Goal: Entertainment & Leisure: Browse casually

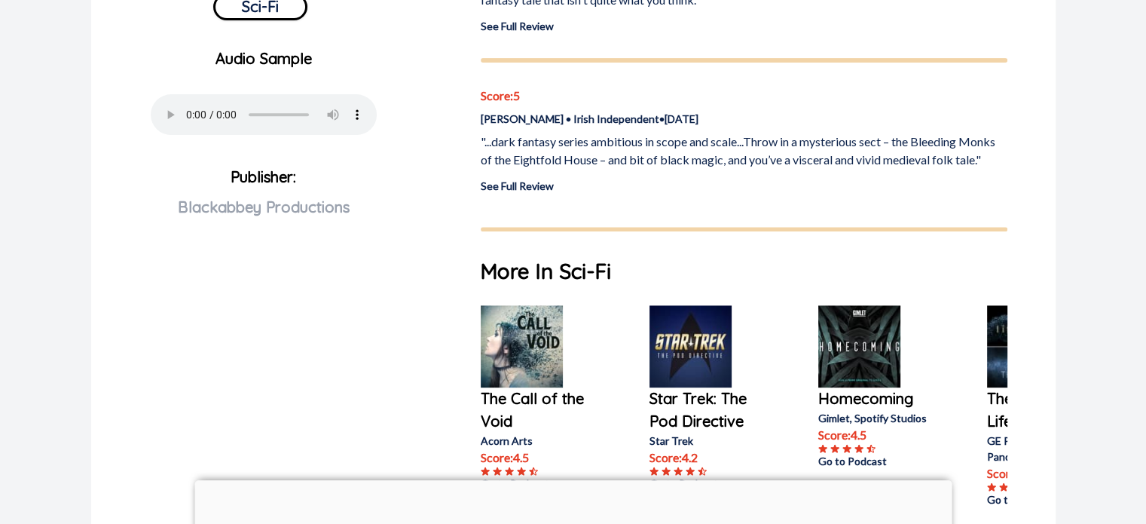
scroll to position [678, 0]
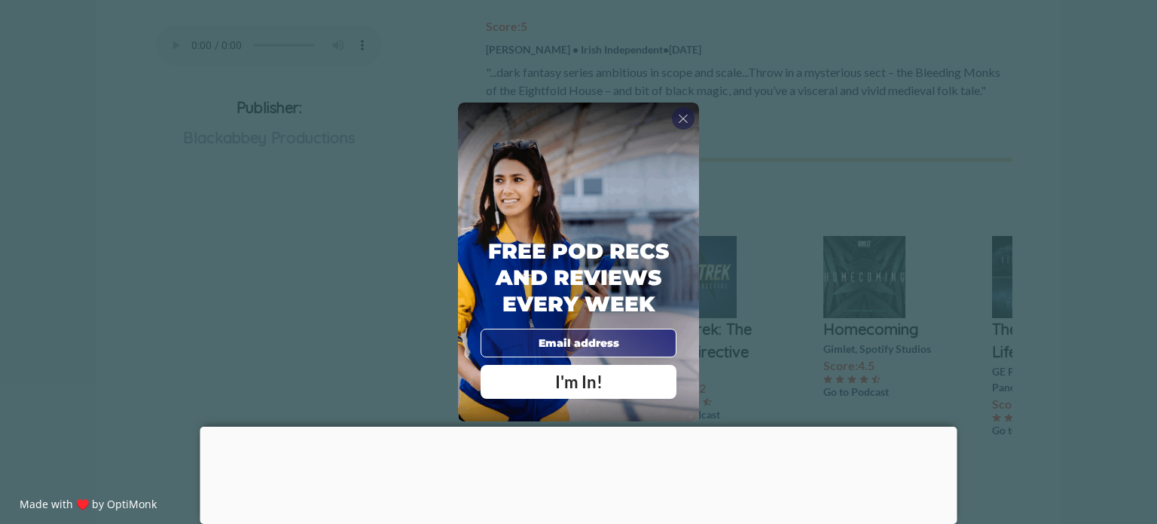
drag, startPoint x: 281, startPoint y: 187, endPoint x: 550, endPoint y: 128, distance: 275.3
click at [291, 186] on div "X Free Pod Recs and Reviews every week I'm In! X Thanks Poddy People! See you T…" at bounding box center [578, 262] width 1157 height 524
click at [684, 116] on span "X" at bounding box center [683, 118] width 11 height 15
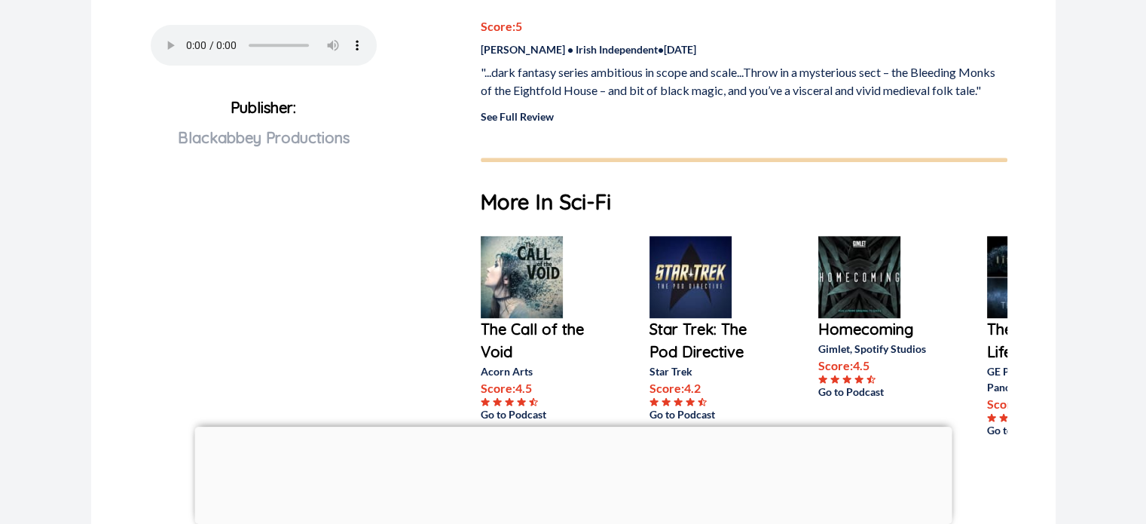
click at [543, 332] on p "The Call of the Void" at bounding box center [541, 340] width 121 height 45
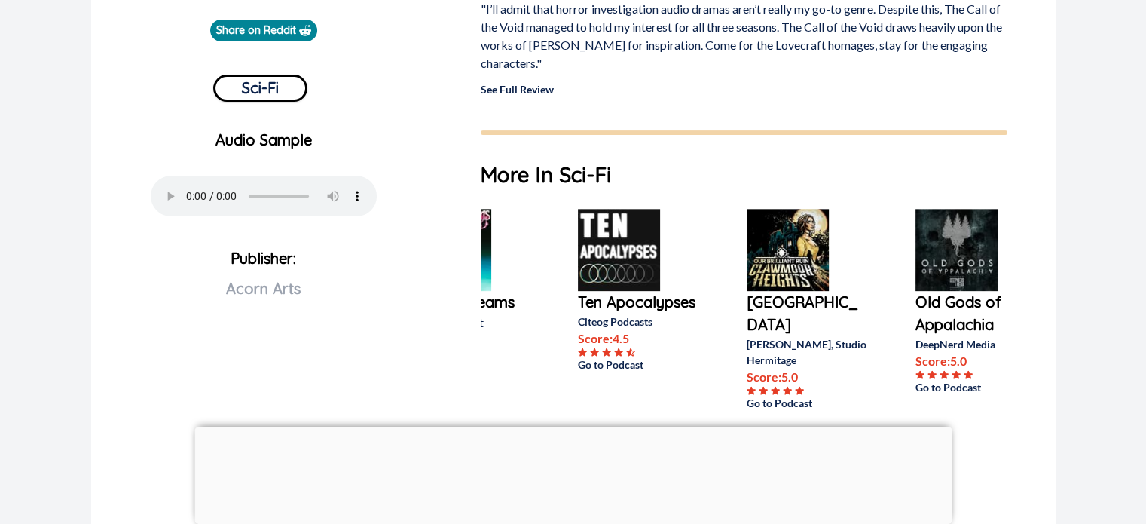
scroll to position [0, 99]
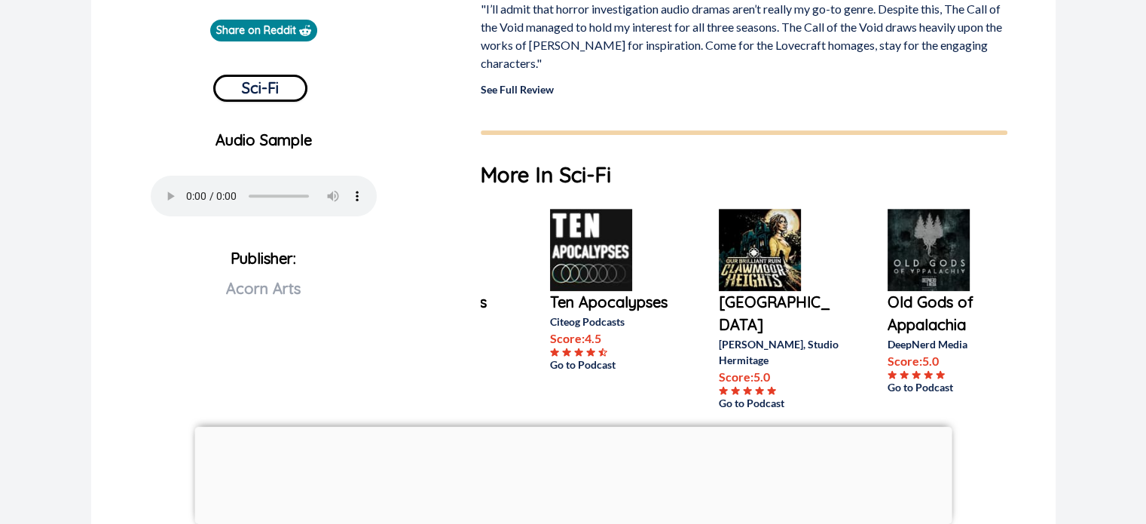
click at [931, 312] on p "Old Gods of Appalachia" at bounding box center [948, 313] width 121 height 45
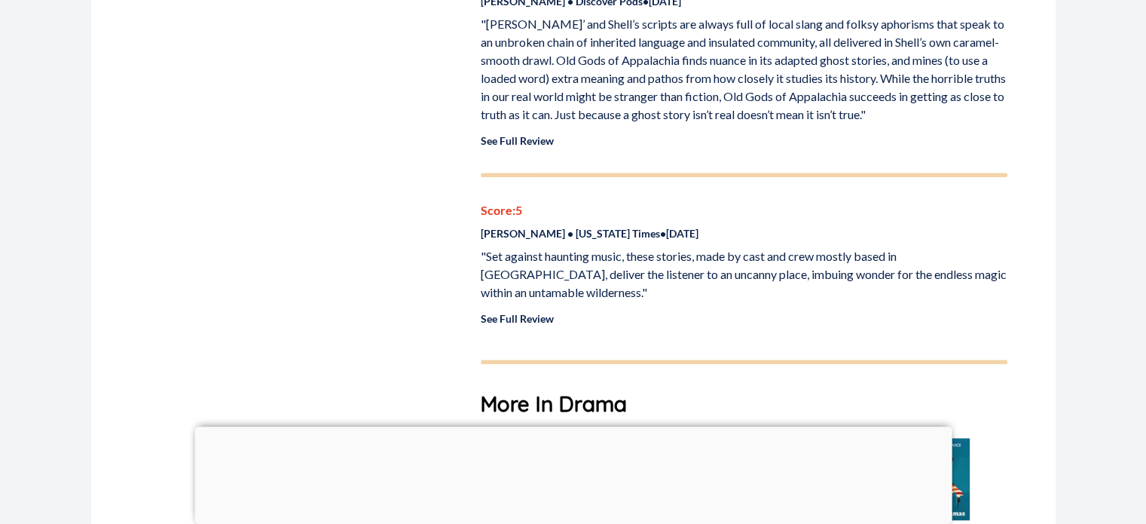
scroll to position [980, 0]
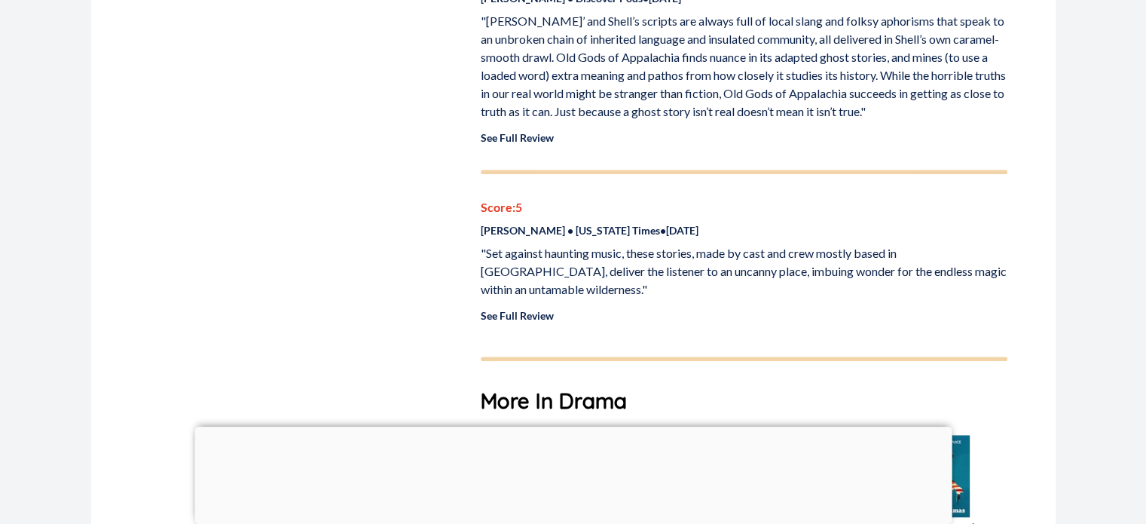
click at [518, 309] on link "See Full Review" at bounding box center [517, 315] width 73 height 13
